Goal: Navigation & Orientation: Find specific page/section

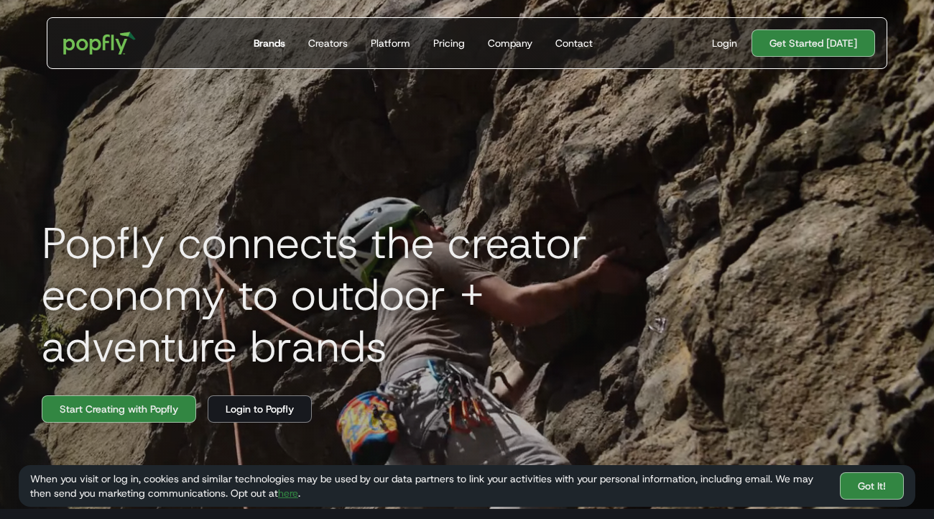
click at [267, 45] on div "Brands" at bounding box center [270, 43] width 32 height 14
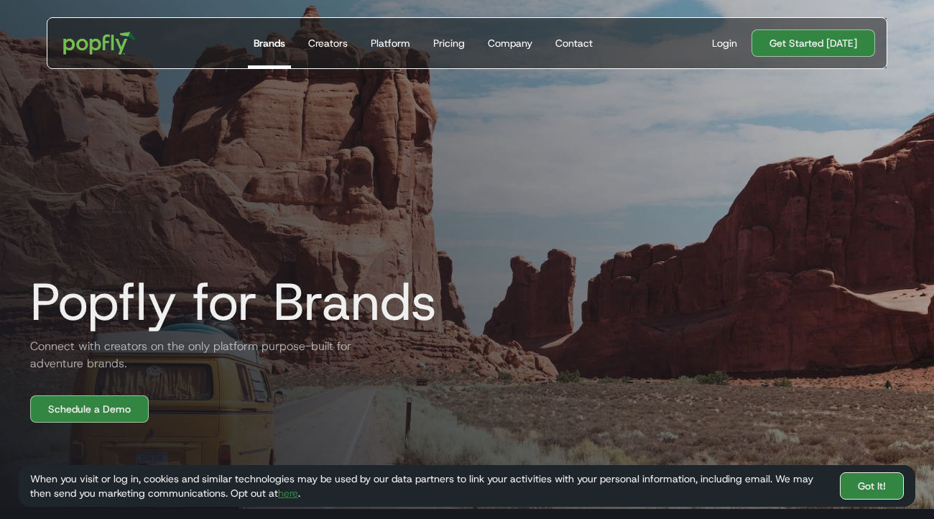
click at [868, 485] on link "Got It!" at bounding box center [872, 485] width 64 height 27
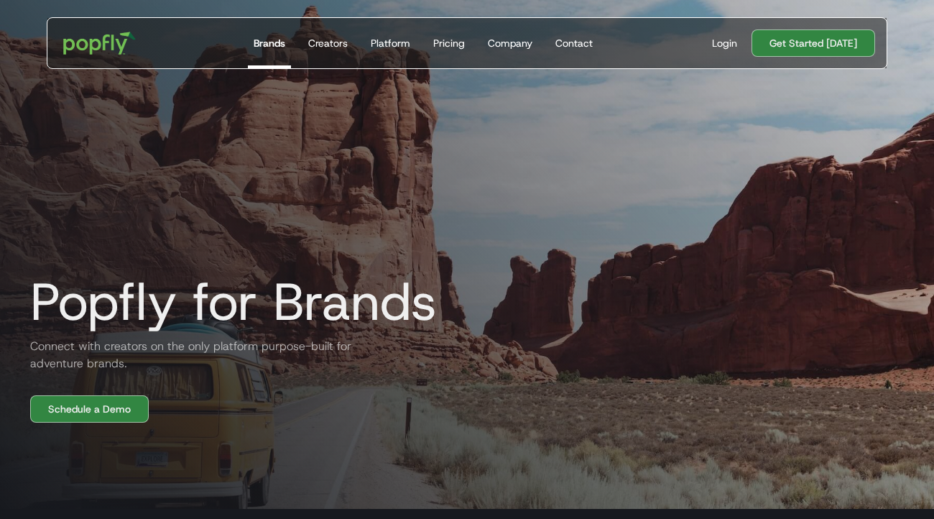
click at [276, 54] on link "Brands" at bounding box center [269, 43] width 43 height 50
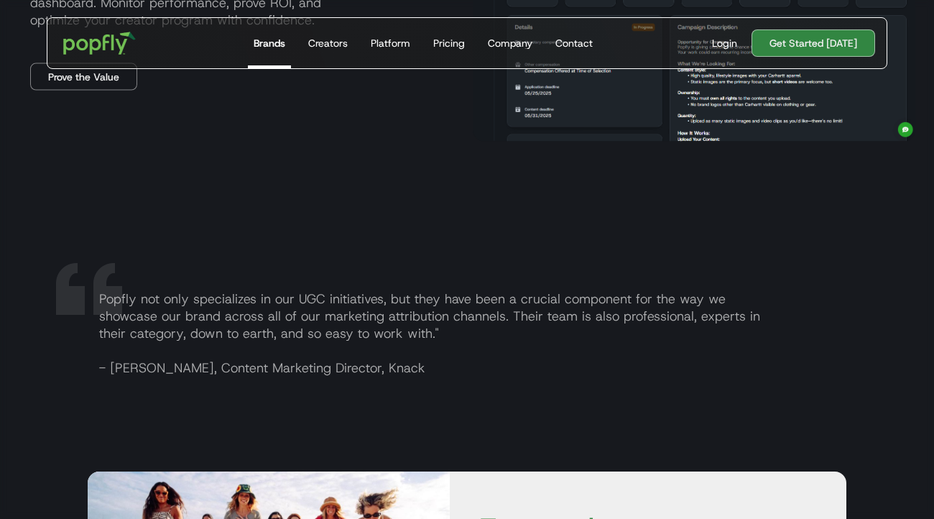
scroll to position [2071, 0]
